Goal: Task Accomplishment & Management: Manage account settings

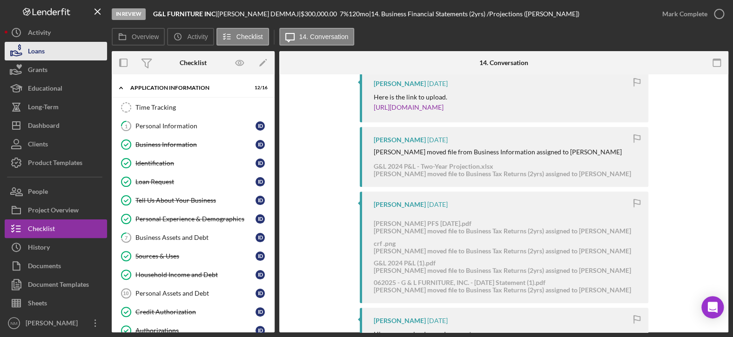
click at [51, 51] on button "Loans" at bounding box center [56, 51] width 102 height 19
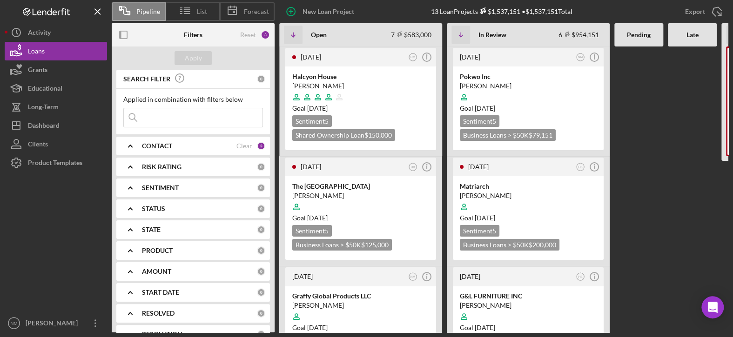
click at [229, 144] on div "CONTACT" at bounding box center [189, 145] width 94 height 7
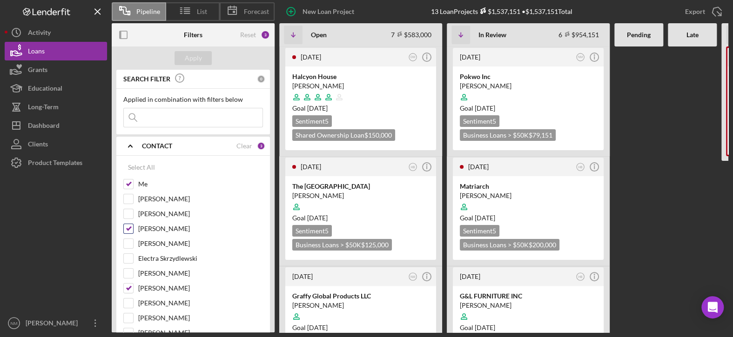
click at [128, 228] on input "[PERSON_NAME]" at bounding box center [128, 228] width 9 height 9
checkbox input "false"
click at [127, 288] on input "[PERSON_NAME]" at bounding box center [128, 288] width 9 height 9
checkbox input "false"
click at [198, 61] on div "Apply" at bounding box center [193, 58] width 17 height 14
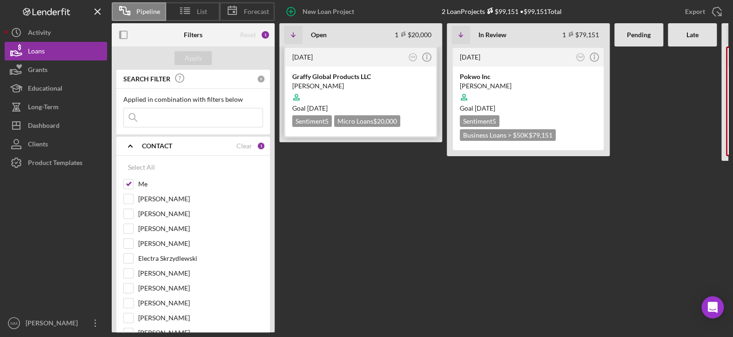
click at [361, 84] on div "[PERSON_NAME]" at bounding box center [360, 85] width 137 height 9
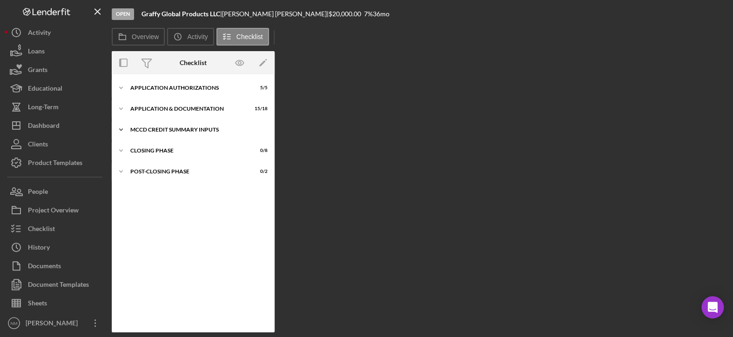
click at [120, 131] on icon "Icon/Expander" at bounding box center [121, 130] width 19 height 19
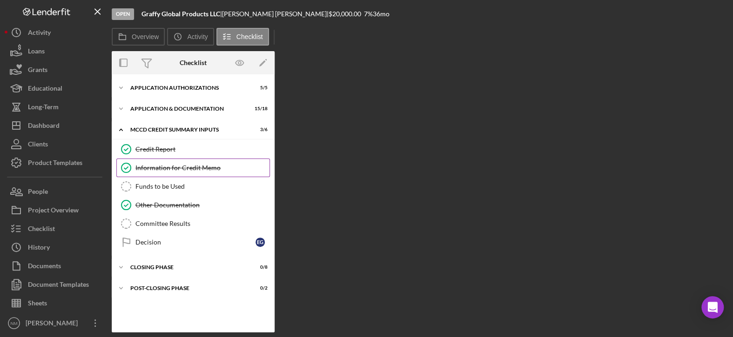
click at [145, 168] on div "Information for Credit Memo" at bounding box center [202, 167] width 134 height 7
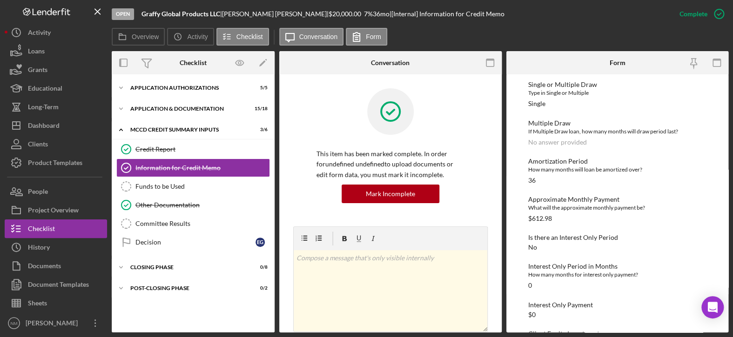
scroll to position [140, 0]
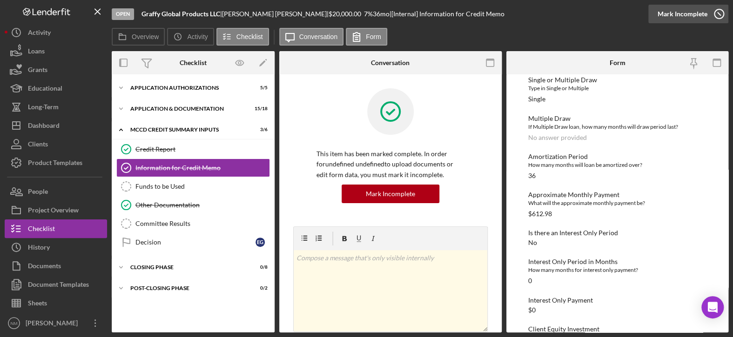
click at [718, 15] on icon "button" at bounding box center [718, 13] width 23 height 23
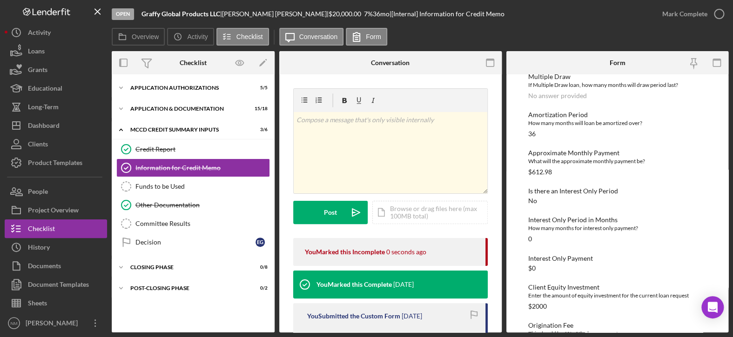
scroll to position [97, 0]
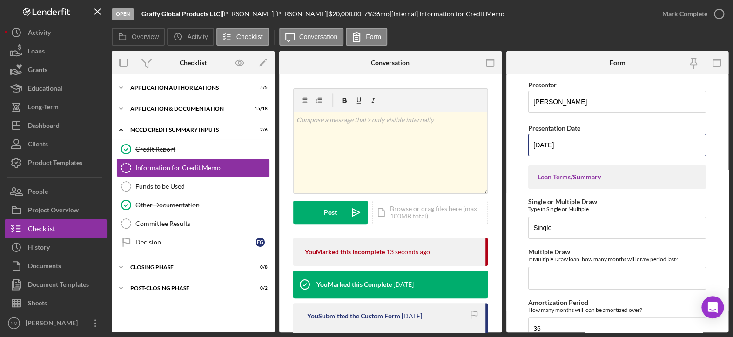
drag, startPoint x: 550, startPoint y: 144, endPoint x: 518, endPoint y: 155, distance: 33.4
click at [518, 155] on form "Presenter [PERSON_NAME] Presentation Date [DATE] Loan Terms/Summary Single or M…" at bounding box center [617, 203] width 222 height 258
click at [564, 142] on input "08/20/25yy" at bounding box center [617, 145] width 178 height 22
type input "[DATE]"
click at [518, 189] on form "Presenter [PERSON_NAME] Presentation Date [DATE] Loan Terms/Summary Single or M…" at bounding box center [617, 203] width 222 height 258
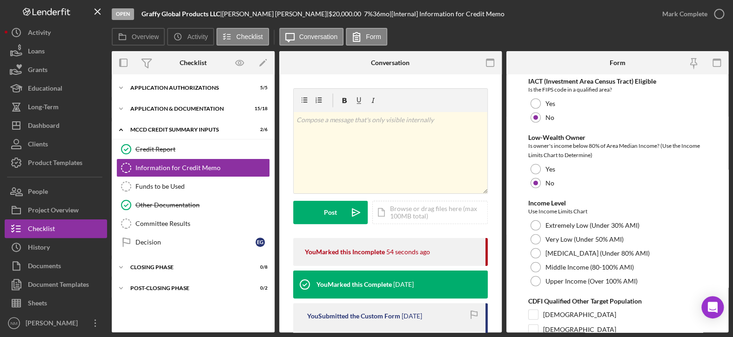
scroll to position [1163, 0]
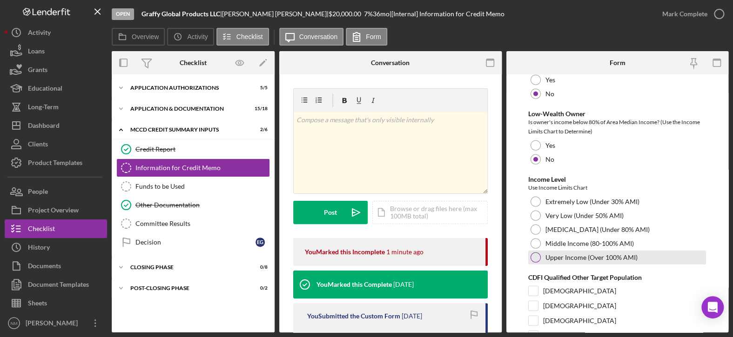
click at [536, 254] on div at bounding box center [535, 258] width 10 height 10
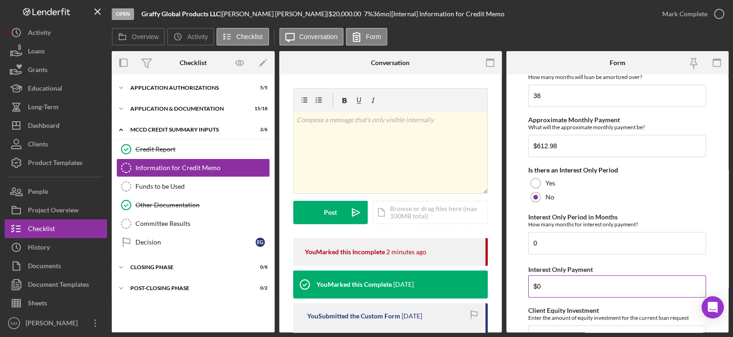
scroll to position [218, 0]
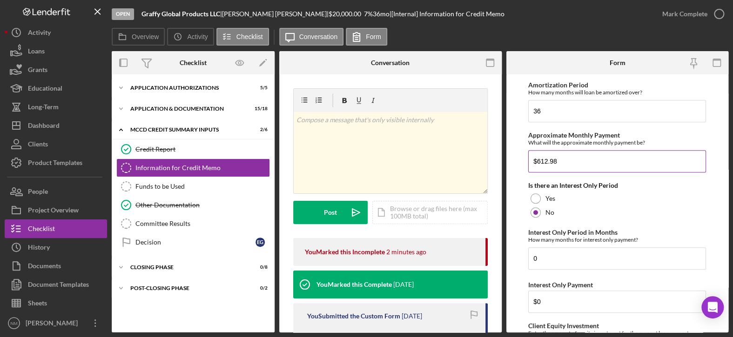
click at [559, 157] on input "$612.98" at bounding box center [617, 161] width 178 height 22
type input "$617.54"
click at [639, 184] on div "Is there an Interest Only Period" at bounding box center [617, 185] width 178 height 7
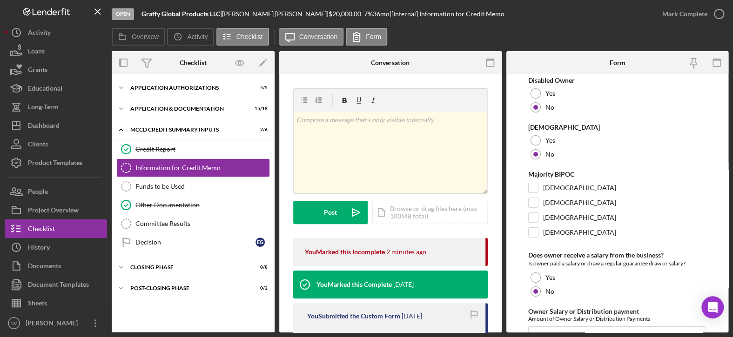
scroll to position [1800, 0]
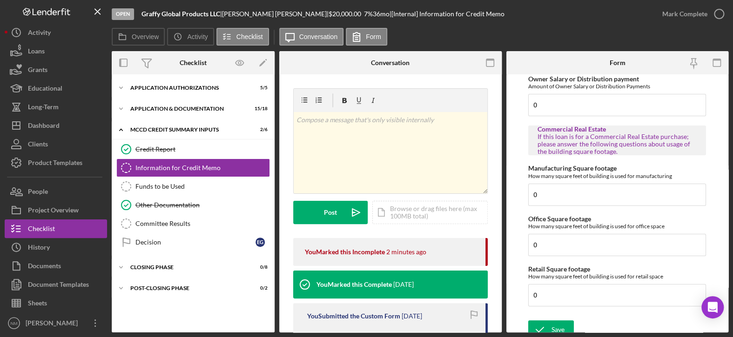
click at [559, 311] on form "Presenter [PERSON_NAME] Presentation Date [DATE] Loan Terms/Summary Single or M…" at bounding box center [617, 203] width 222 height 258
click at [714, 13] on icon "button" at bounding box center [718, 13] width 23 height 23
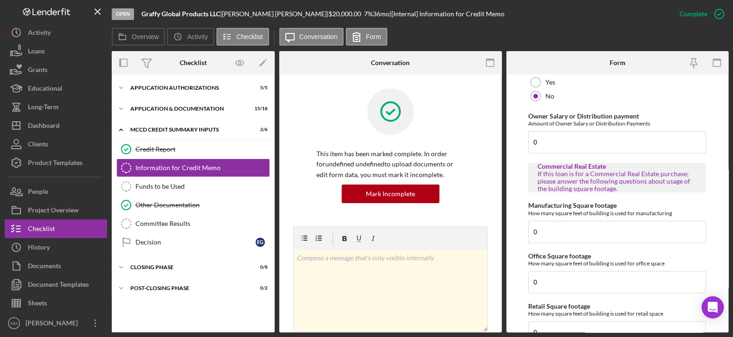
scroll to position [1837, 0]
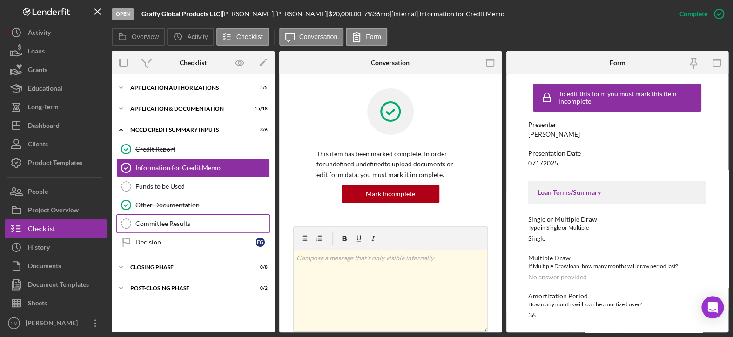
click at [175, 223] on div "Committee Results" at bounding box center [202, 223] width 134 height 7
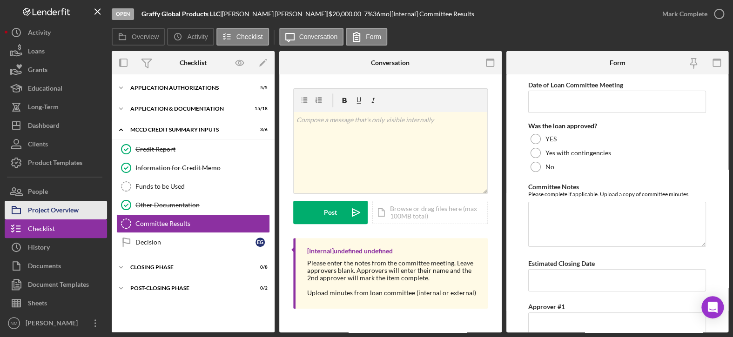
click at [61, 207] on div "Project Overview" at bounding box center [53, 211] width 51 height 21
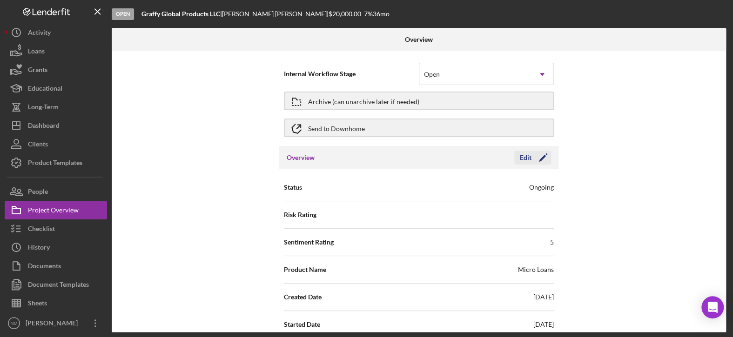
click at [537, 159] on icon "Icon/Edit" at bounding box center [542, 157] width 23 height 23
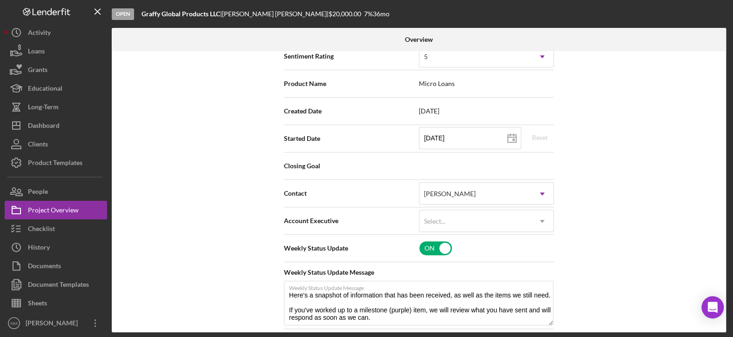
scroll to position [233, 0]
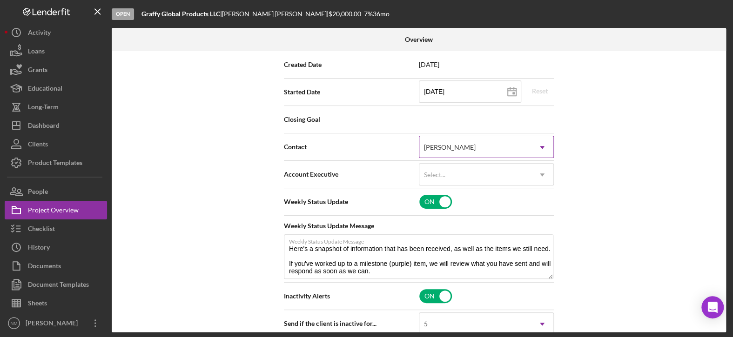
click at [518, 148] on div "[PERSON_NAME]" at bounding box center [475, 147] width 112 height 21
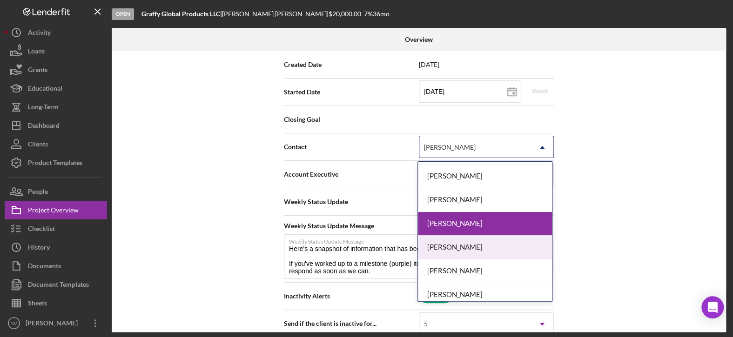
scroll to position [191, 0]
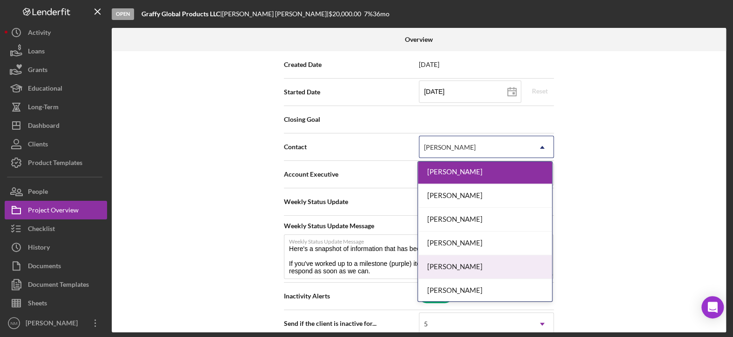
click at [480, 269] on div "[PERSON_NAME]" at bounding box center [485, 267] width 134 height 24
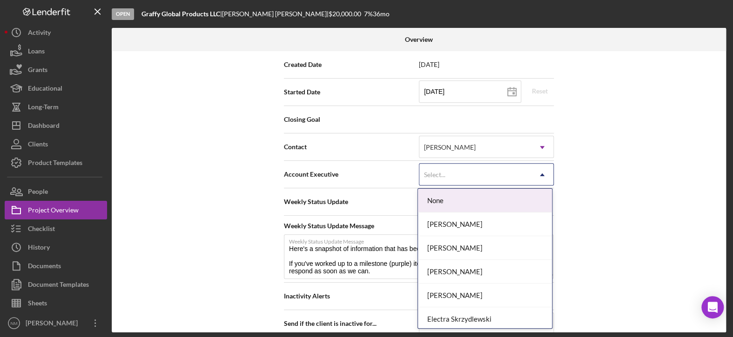
click at [496, 181] on div "Select..." at bounding box center [475, 174] width 112 height 21
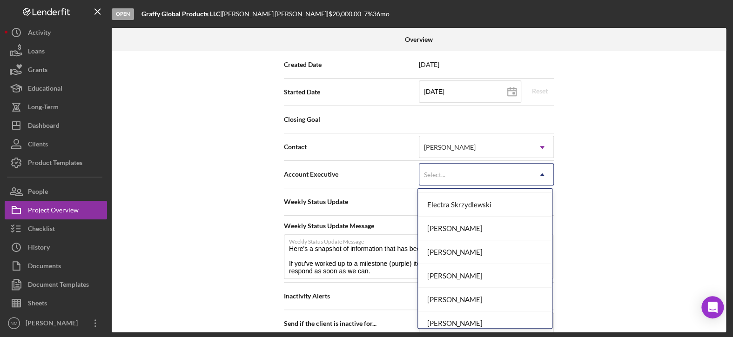
scroll to position [130, 0]
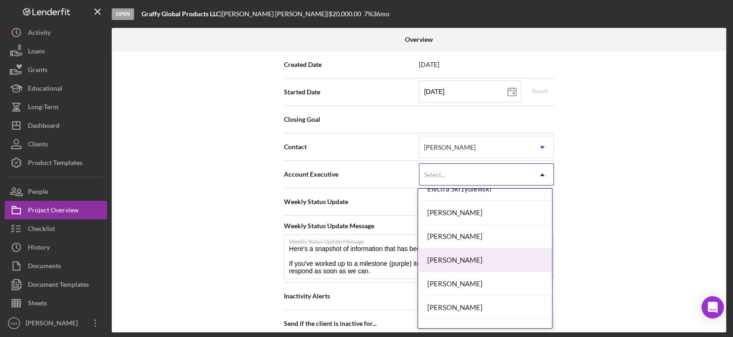
click at [471, 262] on div "[PERSON_NAME]" at bounding box center [485, 260] width 134 height 24
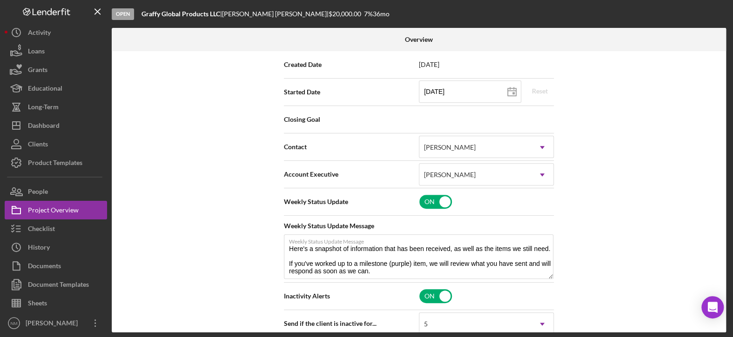
click at [638, 155] on div "Internal Workflow Stage Open Icon/Dropdown Arrow Archive (can unarchive later i…" at bounding box center [419, 192] width 614 height 282
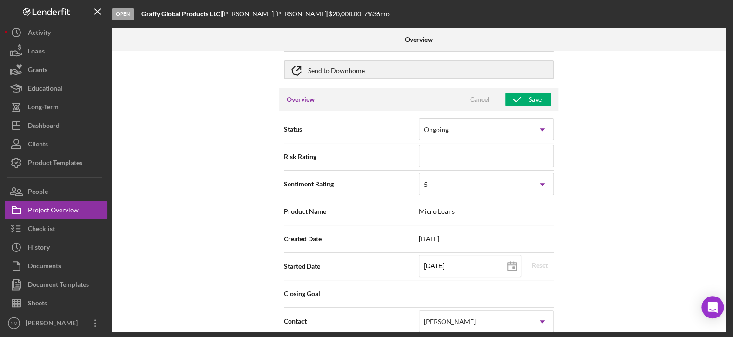
scroll to position [0, 0]
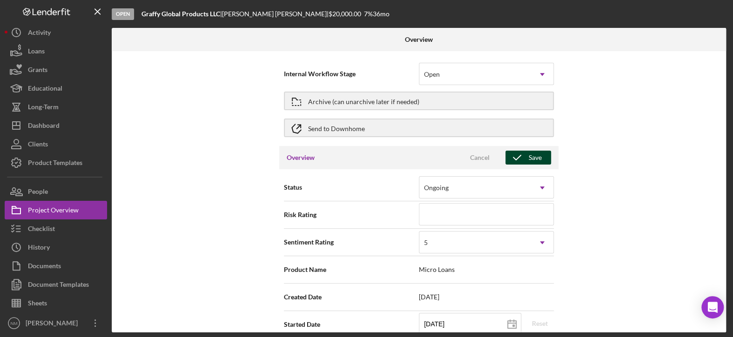
click at [529, 157] on div "Save" at bounding box center [535, 158] width 13 height 14
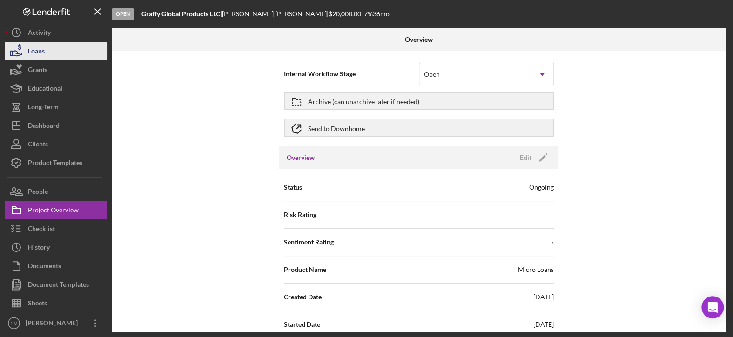
click at [47, 47] on button "Loans" at bounding box center [56, 51] width 102 height 19
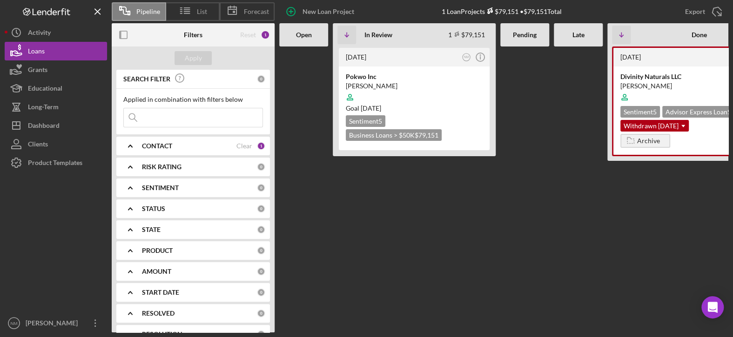
click at [489, 214] on Review "[DATE] NM Icon/Info Pokwo Inc Apee Ochudho Goal [DATE] Sentiment 5 Business Loa…" at bounding box center [414, 190] width 163 height 286
click at [334, 230] on Review "[DATE] NM Icon/Info Pokwo Inc Apee Ochudho Goal [DATE] Sentiment 5 Business Loa…" at bounding box center [414, 190] width 163 height 286
click at [416, 242] on Review "[DATE] NM Icon/Info Pokwo Inc Apee Ochudho Goal [DATE] Sentiment 5 Business Loa…" at bounding box center [414, 190] width 163 height 286
click at [425, 274] on Review "[DATE] NM Icon/Info Pokwo Inc Apee Ochudho Goal [DATE] Sentiment 5 Business Loa…" at bounding box center [414, 190] width 163 height 286
